Goal: Use online tool/utility

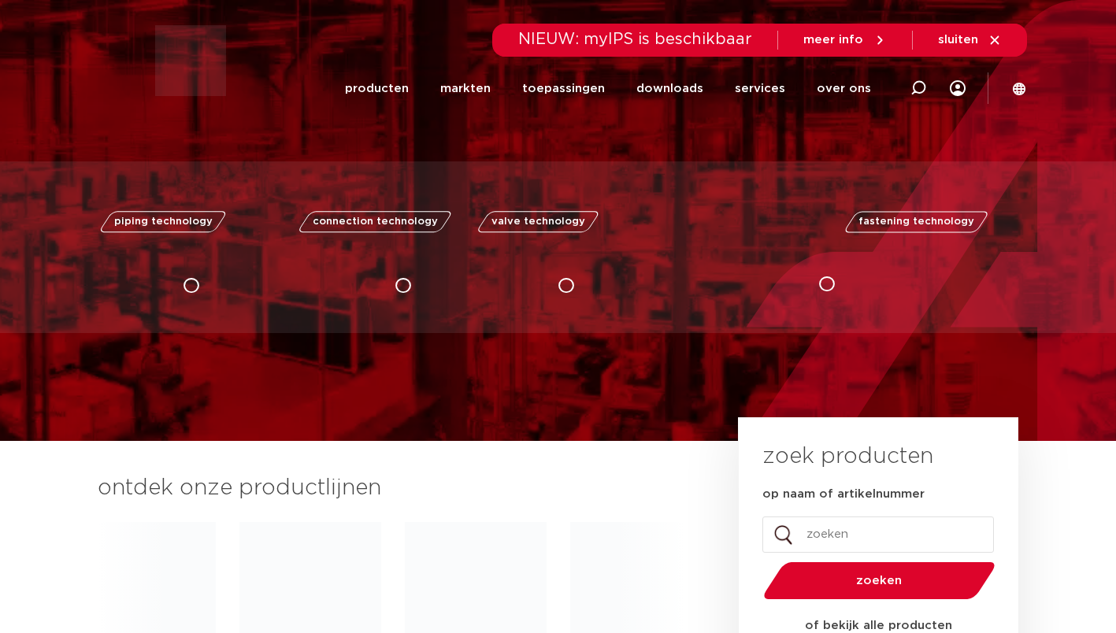
click at [838, 531] on input "op naam of artikelnummer" at bounding box center [878, 535] width 232 height 36
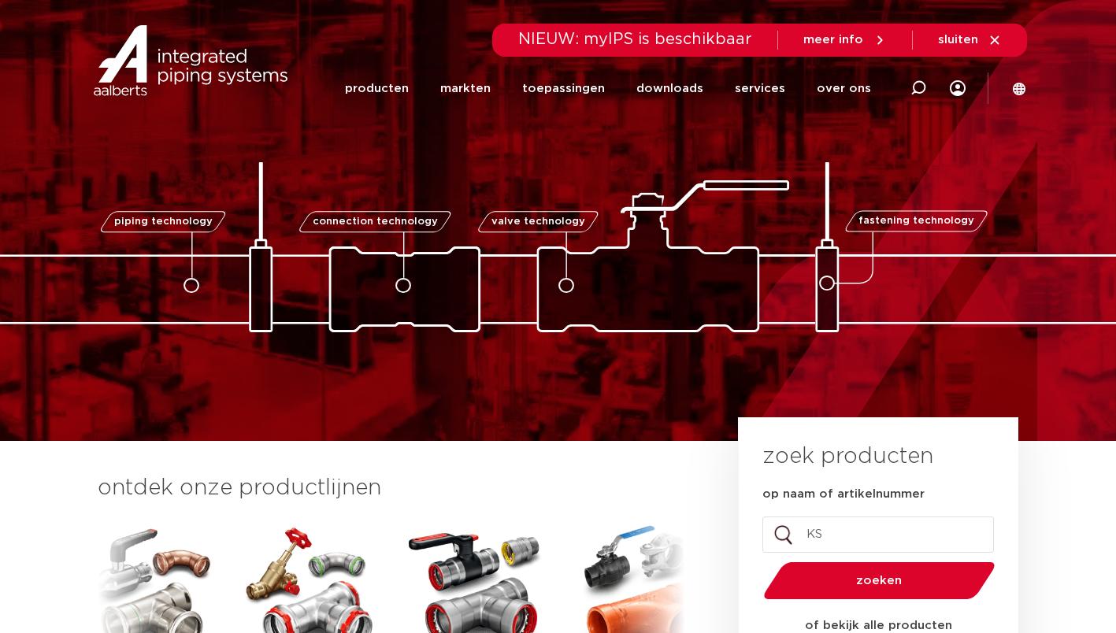
type input "KSP"
click at [781, 86] on link "services" at bounding box center [760, 88] width 50 height 61
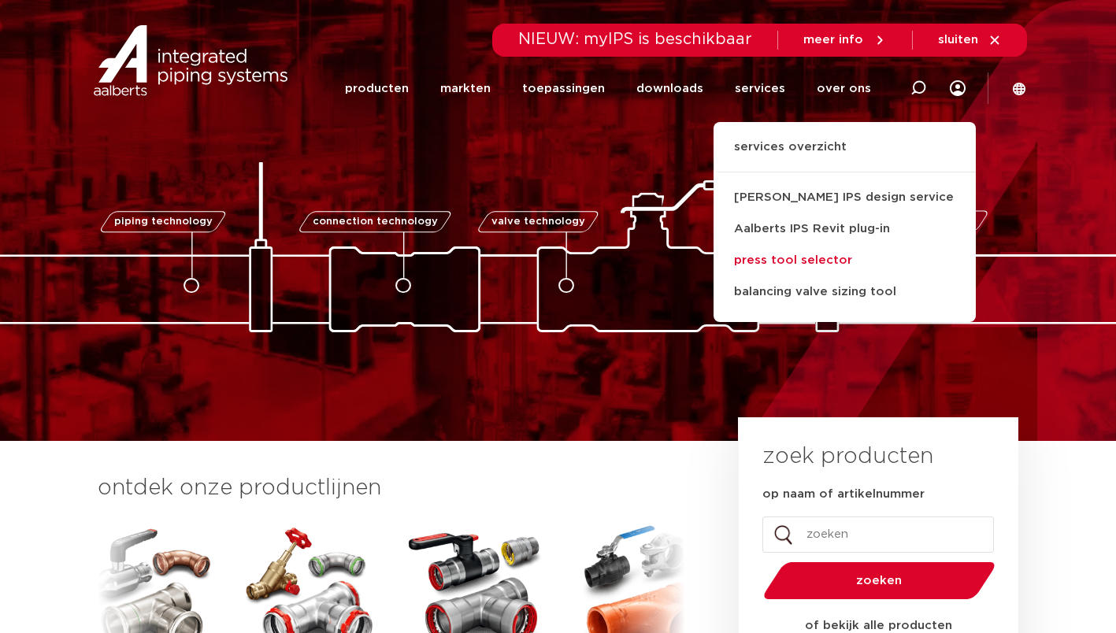
click at [782, 255] on link "press tool selector" at bounding box center [845, 261] width 262 height 32
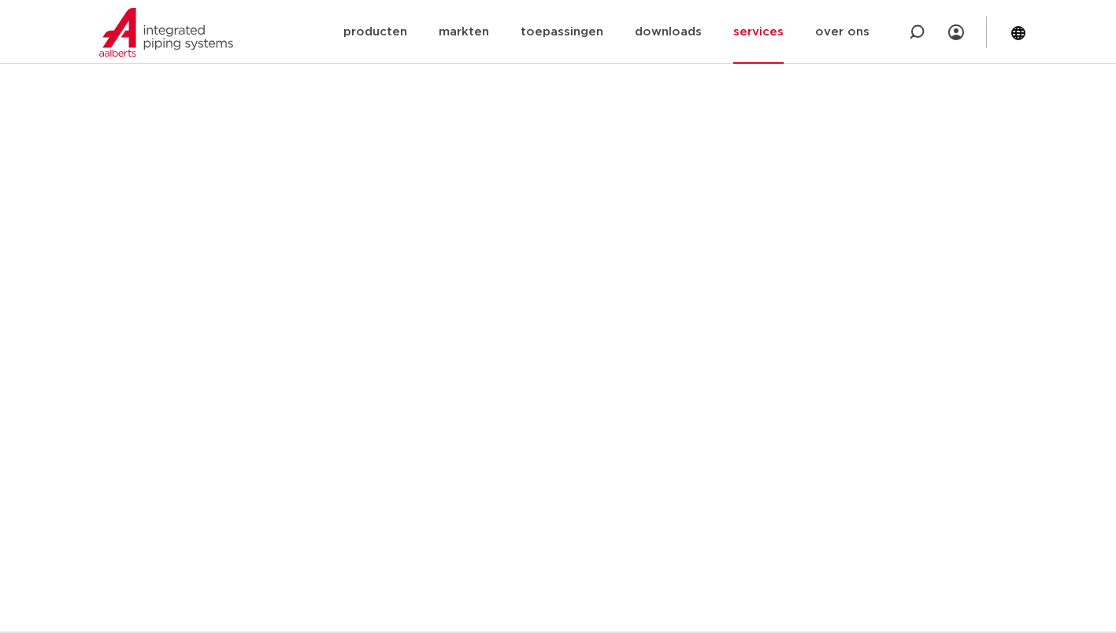
scroll to position [711, 0]
